Goal: Download file/media

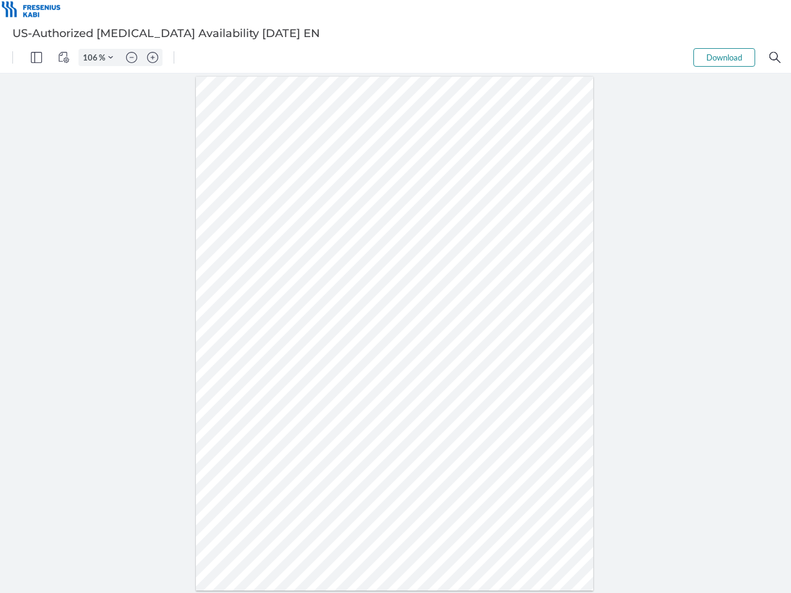
click at [36, 57] on img "Panel" at bounding box center [36, 57] width 11 height 11
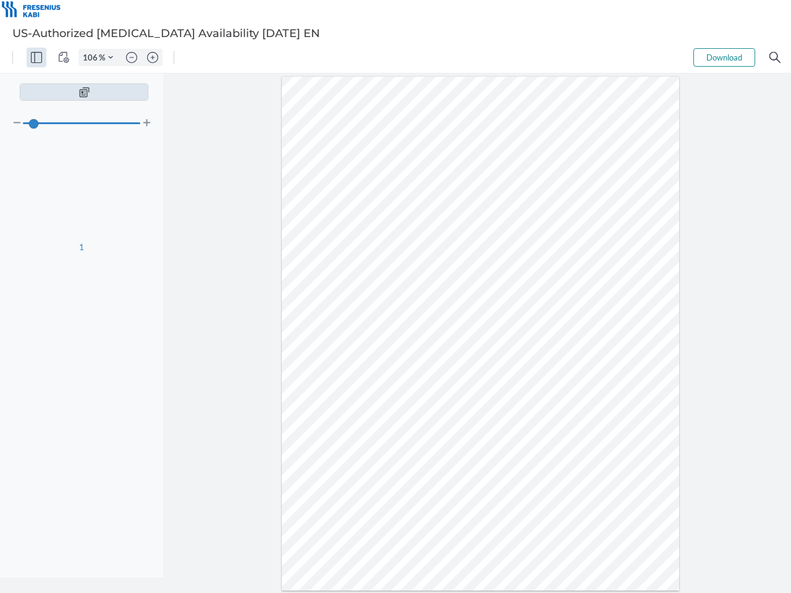
click at [64, 57] on img "View Controls" at bounding box center [63, 57] width 11 height 11
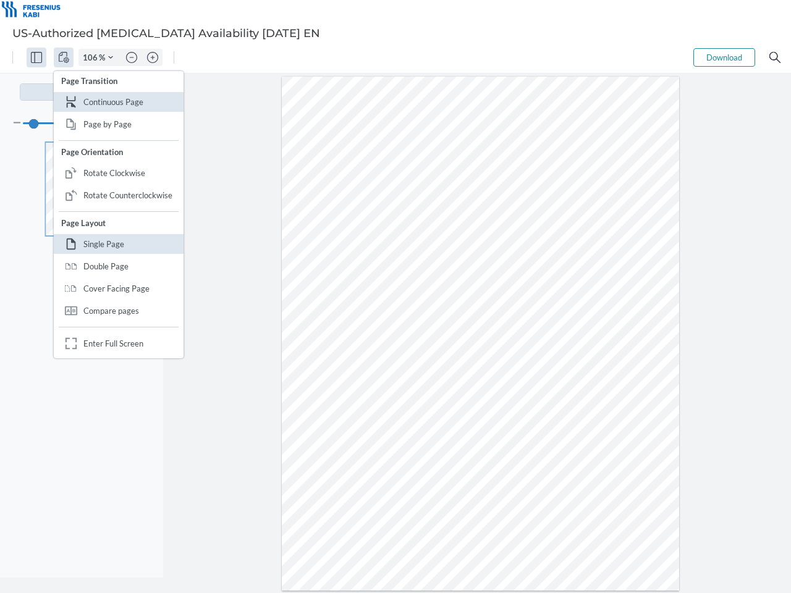
click at [92, 57] on input "106" at bounding box center [89, 57] width 20 height 11
click at [111, 57] on img "Zoom Controls" at bounding box center [110, 57] width 5 height 5
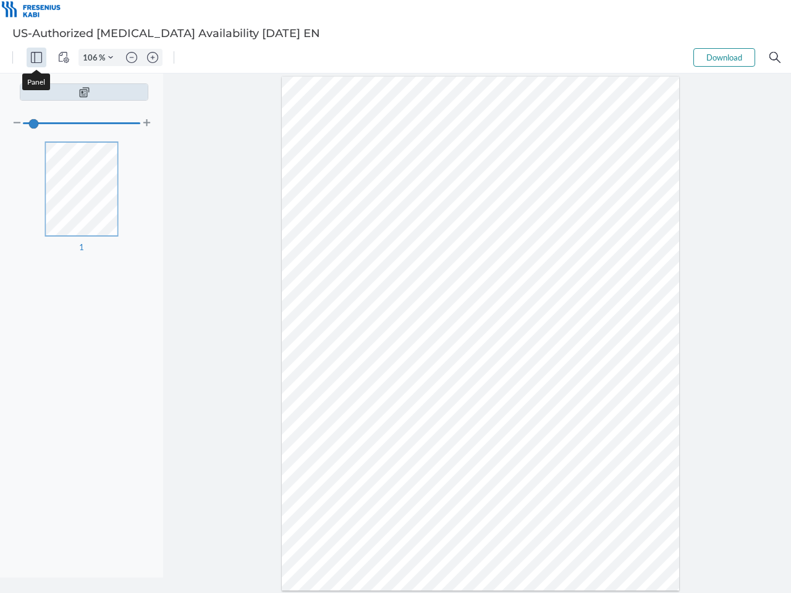
click at [132, 57] on img "Zoom out" at bounding box center [131, 57] width 11 height 11
click at [153, 57] on img "Zoom in" at bounding box center [152, 57] width 11 height 11
type input "106"
click at [724, 57] on button "Download" at bounding box center [724, 57] width 62 height 19
click at [775, 57] on img "Search" at bounding box center [774, 57] width 11 height 11
